Goal: Contribute content: Add original content to the website for others to see

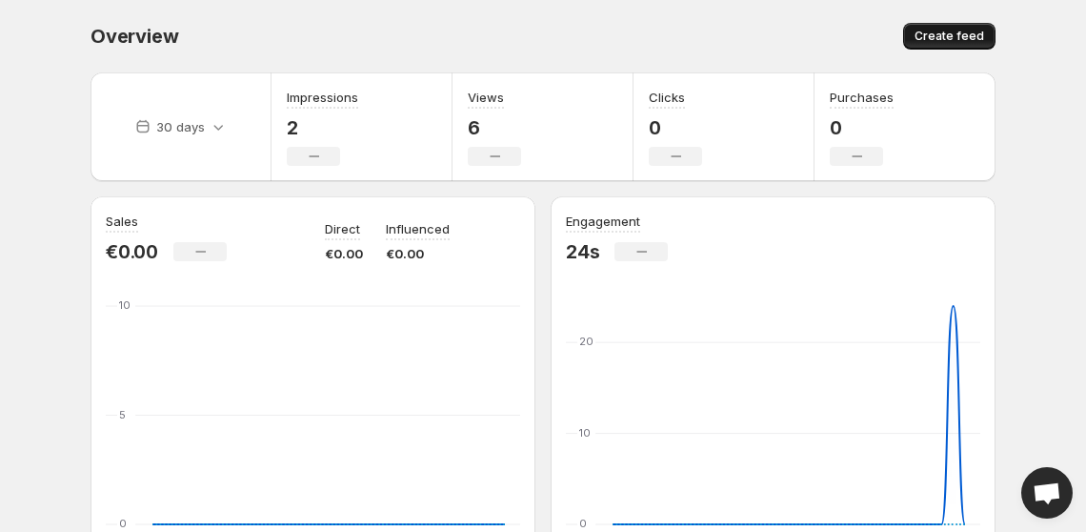
click at [965, 25] on button "Create feed" at bounding box center [949, 36] width 92 height 27
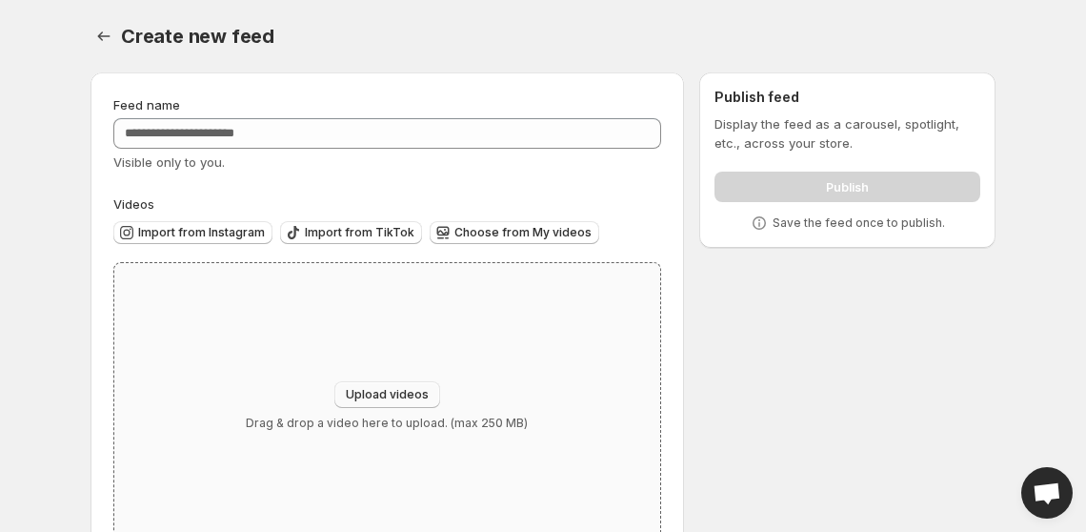
click at [395, 398] on span "Upload videos" at bounding box center [387, 394] width 83 height 15
type input "**********"
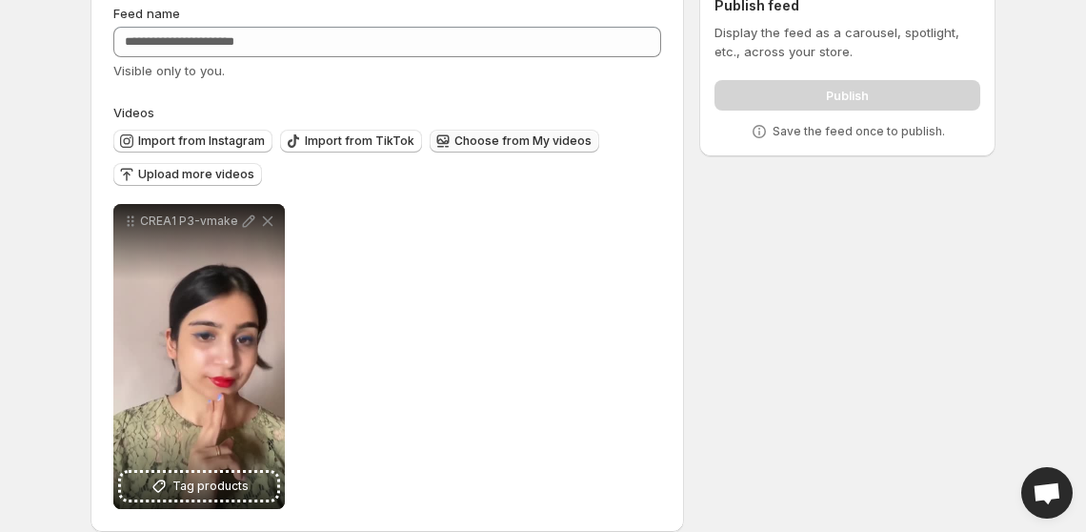
scroll to position [96, 0]
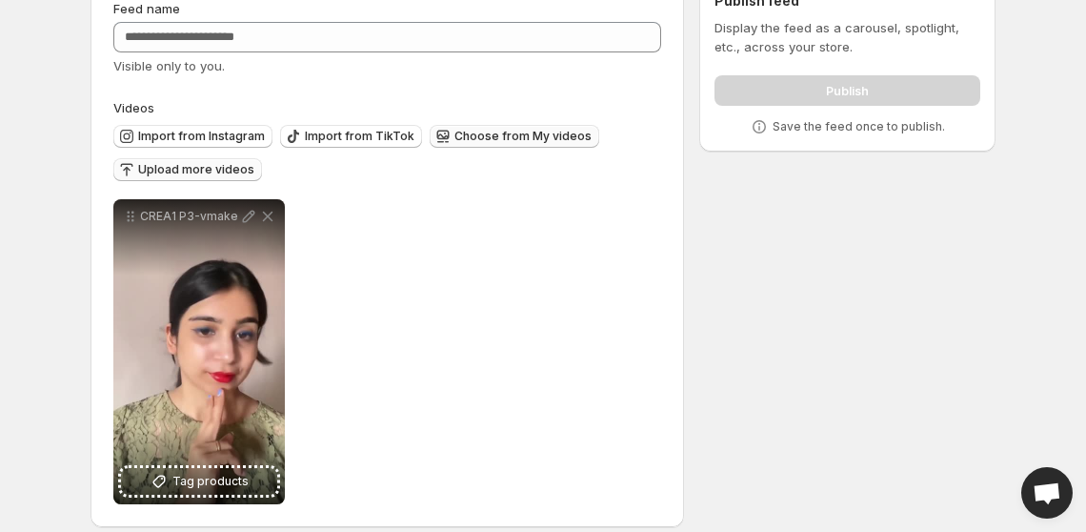
click at [211, 170] on span "Upload more videos" at bounding box center [196, 169] width 116 height 15
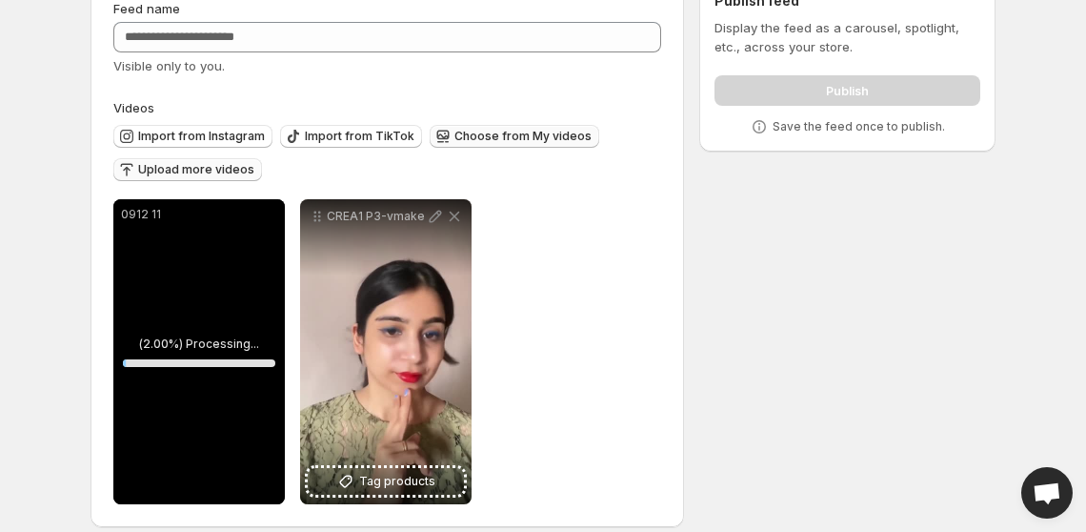
click at [218, 165] on span "Upload more videos" at bounding box center [196, 169] width 116 height 15
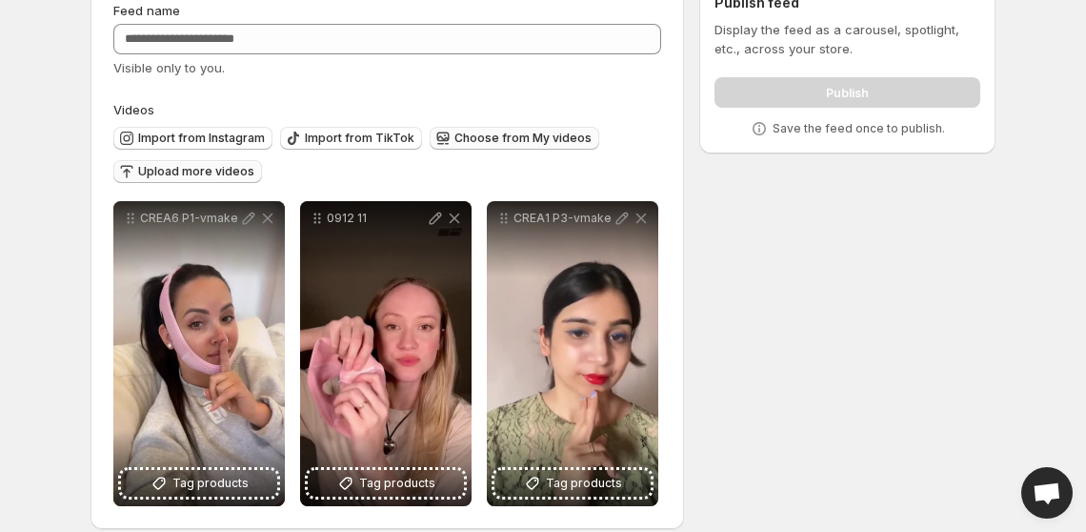
scroll to position [114, 0]
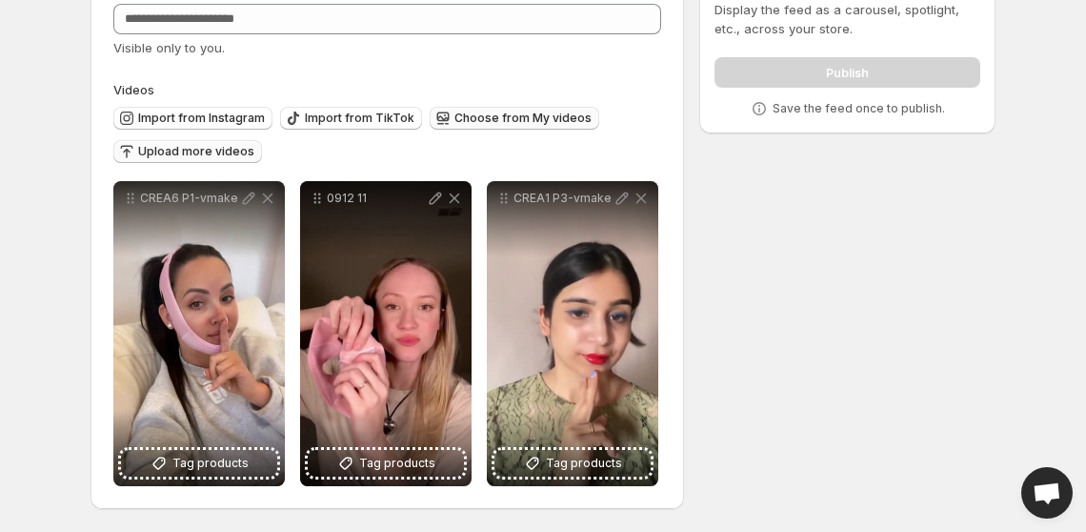
click at [175, 151] on span "Upload more videos" at bounding box center [196, 151] width 116 height 15
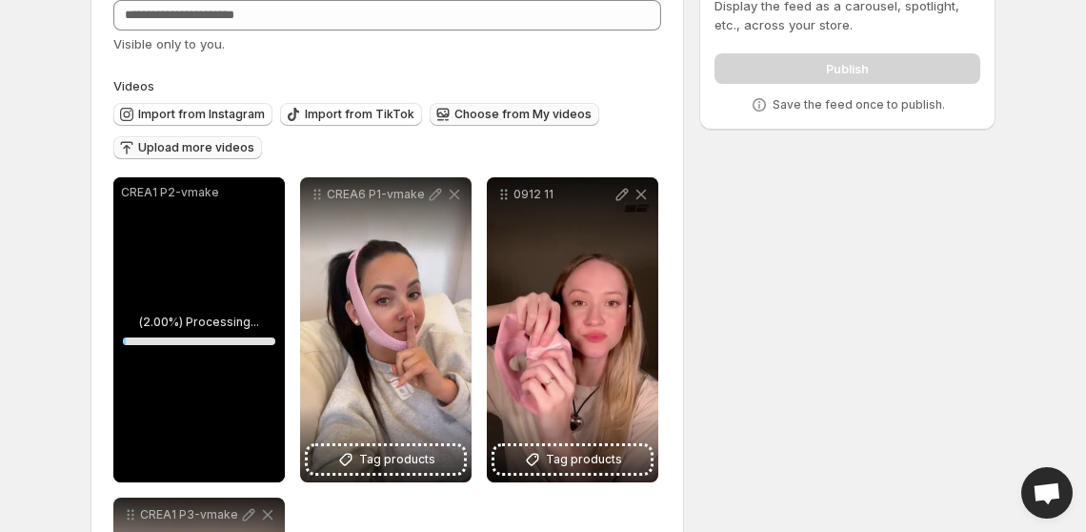
scroll to position [115, 0]
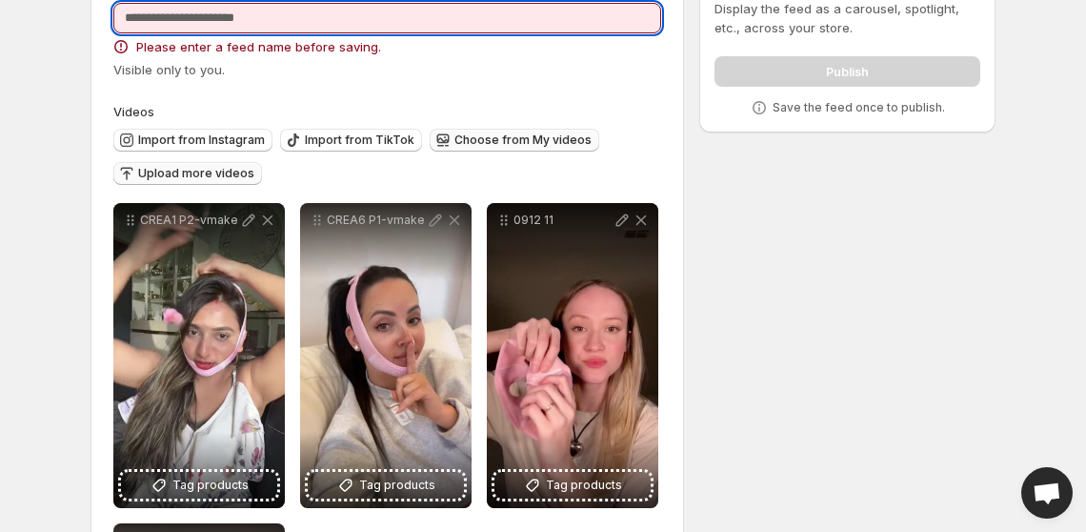
click at [407, 27] on input "Feed name" at bounding box center [387, 18] width 548 height 30
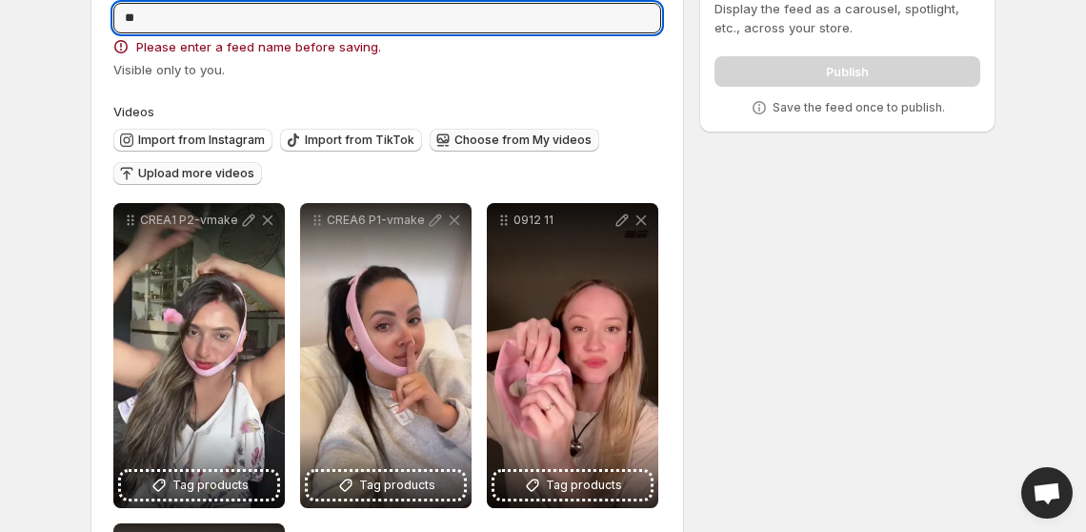
type input "**"
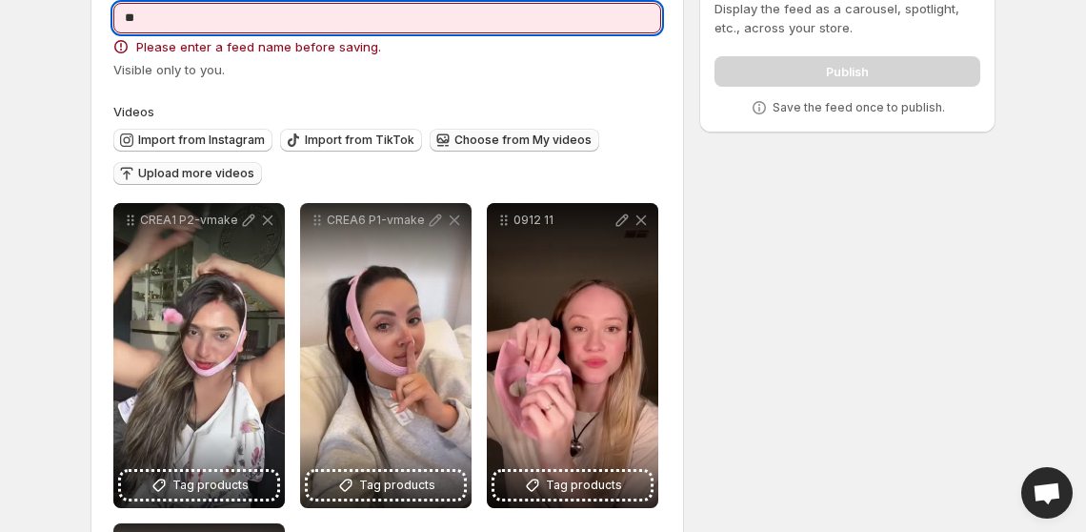
scroll to position [0, 0]
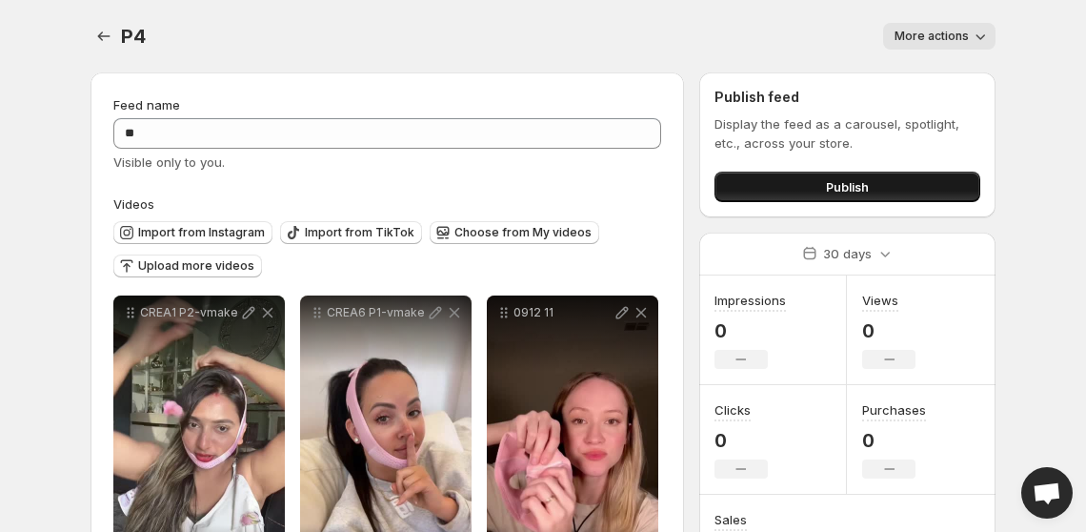
click at [785, 188] on button "Publish" at bounding box center [848, 186] width 266 height 30
